Goal: Task Accomplishment & Management: Manage account settings

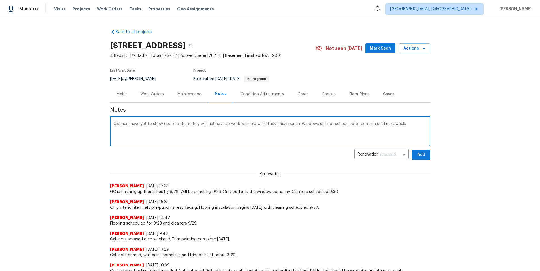
type textarea "Cleaners have yet to show up. Told them they will just have to work with GC whi…"
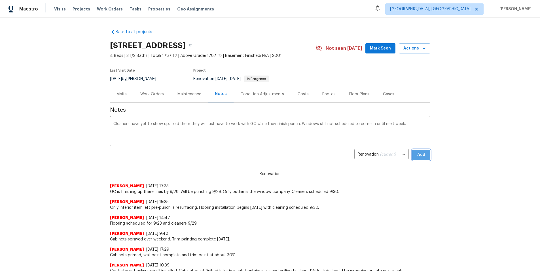
click at [421, 158] on span "Add" at bounding box center [420, 155] width 9 height 7
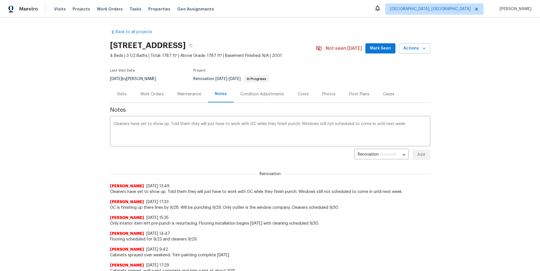
click at [151, 93] on div "Work Orders" at bounding box center [152, 95] width 24 height 6
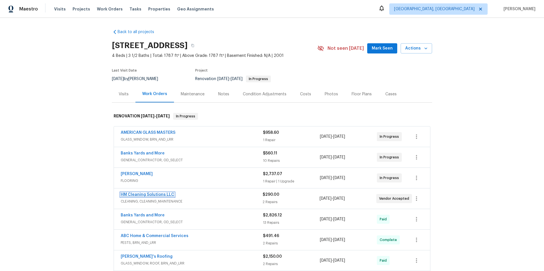
click at [144, 195] on link "HM Cleaning Solutions LLC" at bounding box center [148, 195] width 54 height 4
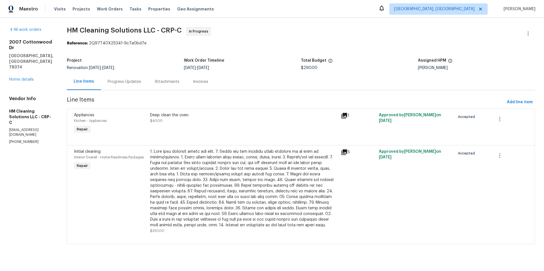
click at [136, 83] on div "Progress Updates" at bounding box center [124, 82] width 33 height 6
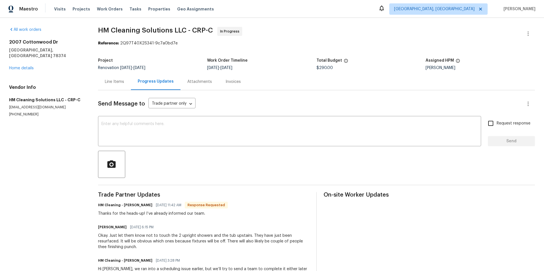
click at [109, 84] on div "Line Items" at bounding box center [114, 82] width 19 height 6
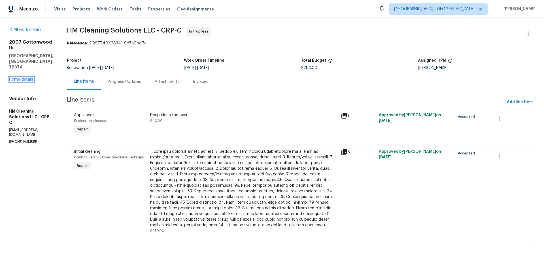
click at [32, 78] on link "Home details" at bounding box center [21, 80] width 25 height 4
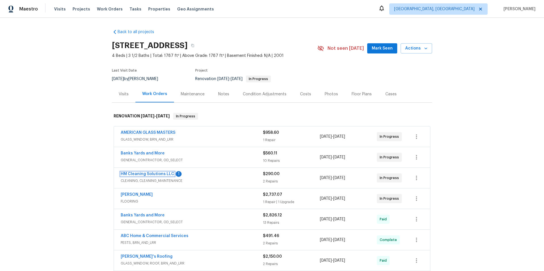
drag, startPoint x: 150, startPoint y: 174, endPoint x: 149, endPoint y: 167, distance: 7.5
click at [150, 174] on link "HM Cleaning Solutions LLC" at bounding box center [148, 174] width 54 height 4
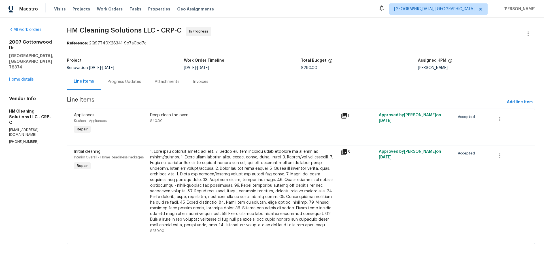
click at [137, 83] on div "Progress Updates" at bounding box center [124, 82] width 33 height 6
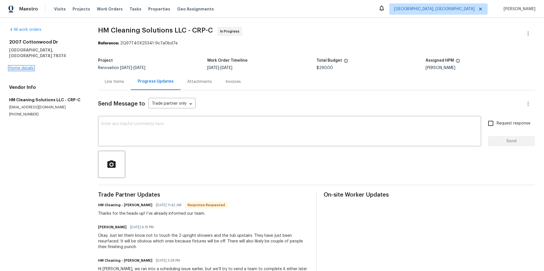
click at [31, 66] on link "Home details" at bounding box center [21, 68] width 25 height 4
